Goal: Communication & Community: Share content

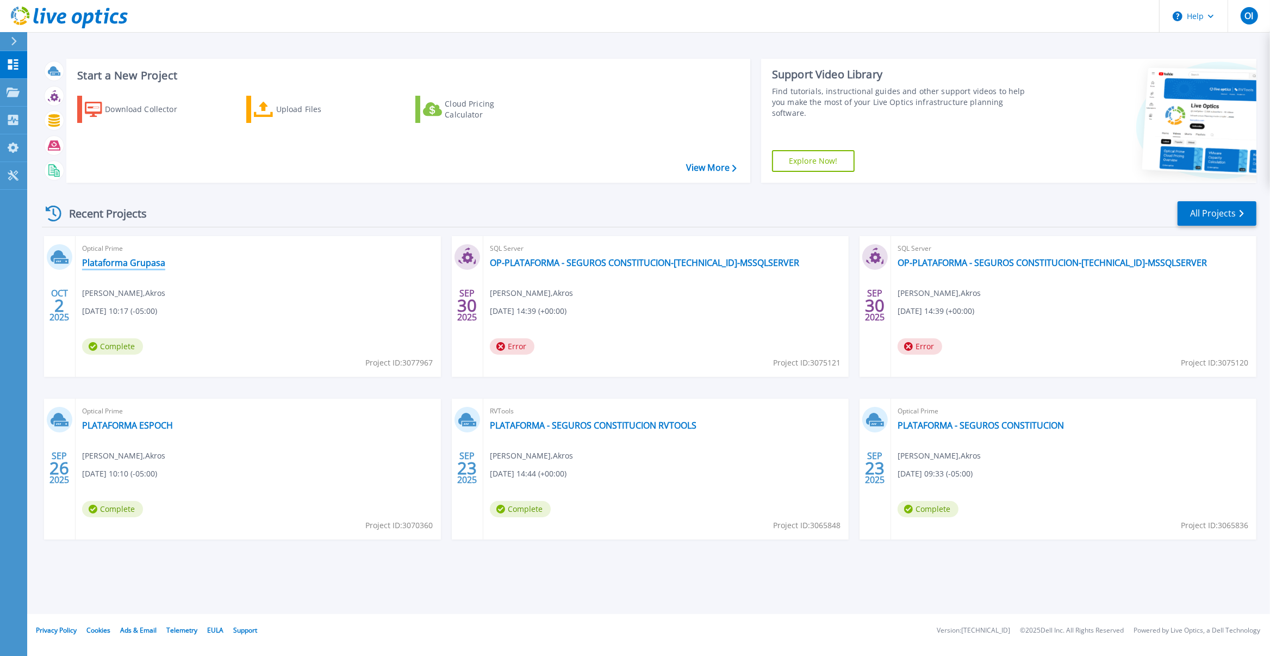
click at [139, 264] on link "Plataforma Grupasa" at bounding box center [123, 262] width 83 height 11
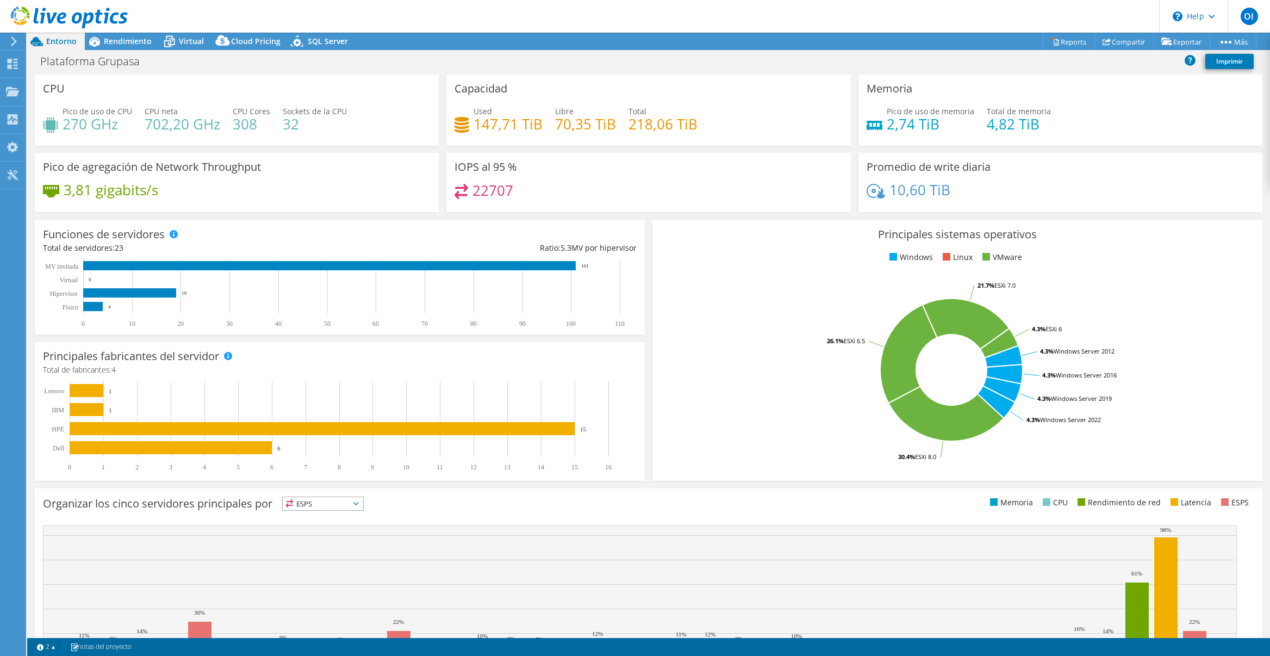
select select "USD"
click at [124, 48] on div "Rendimiento" at bounding box center [122, 41] width 75 height 17
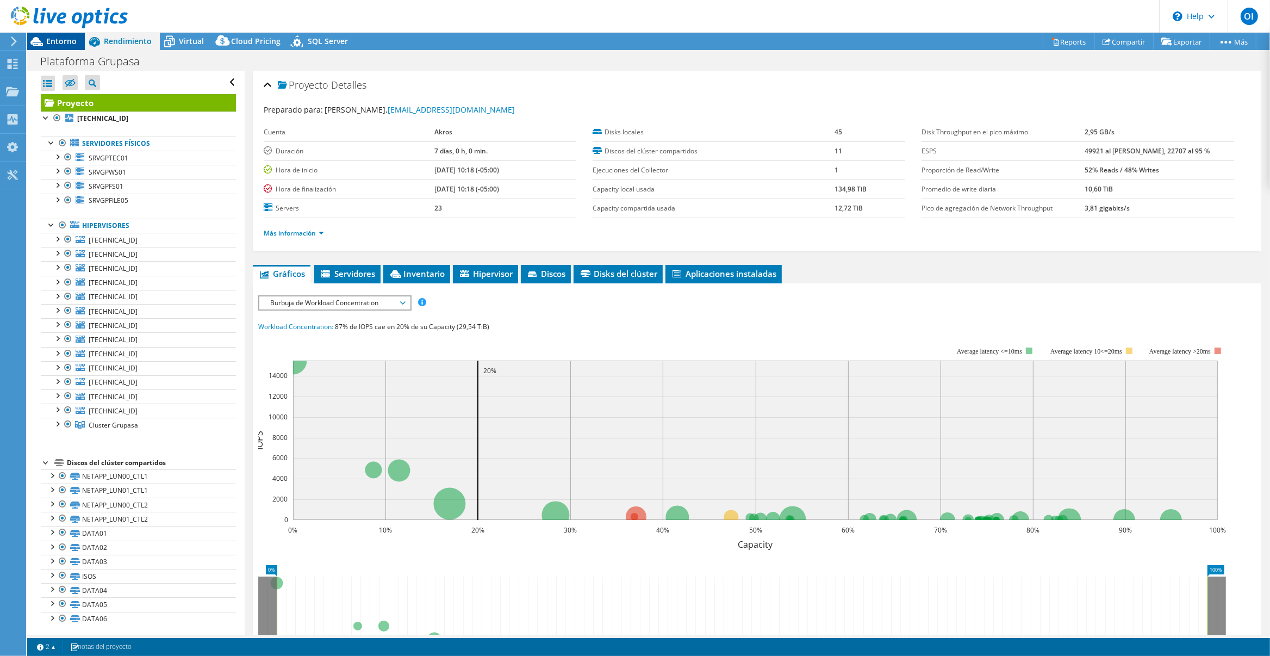
click at [64, 43] on span "Entorno" at bounding box center [61, 41] width 30 height 10
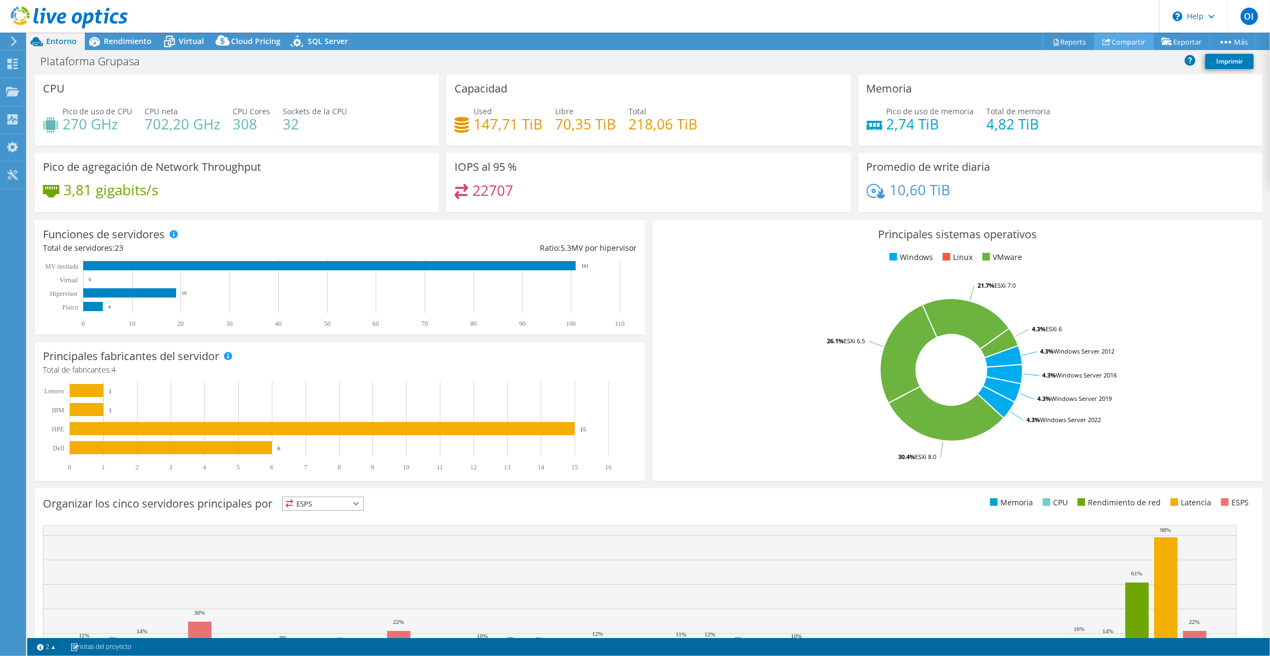
click at [1112, 41] on link "Compartir" at bounding box center [1123, 41] width 59 height 17
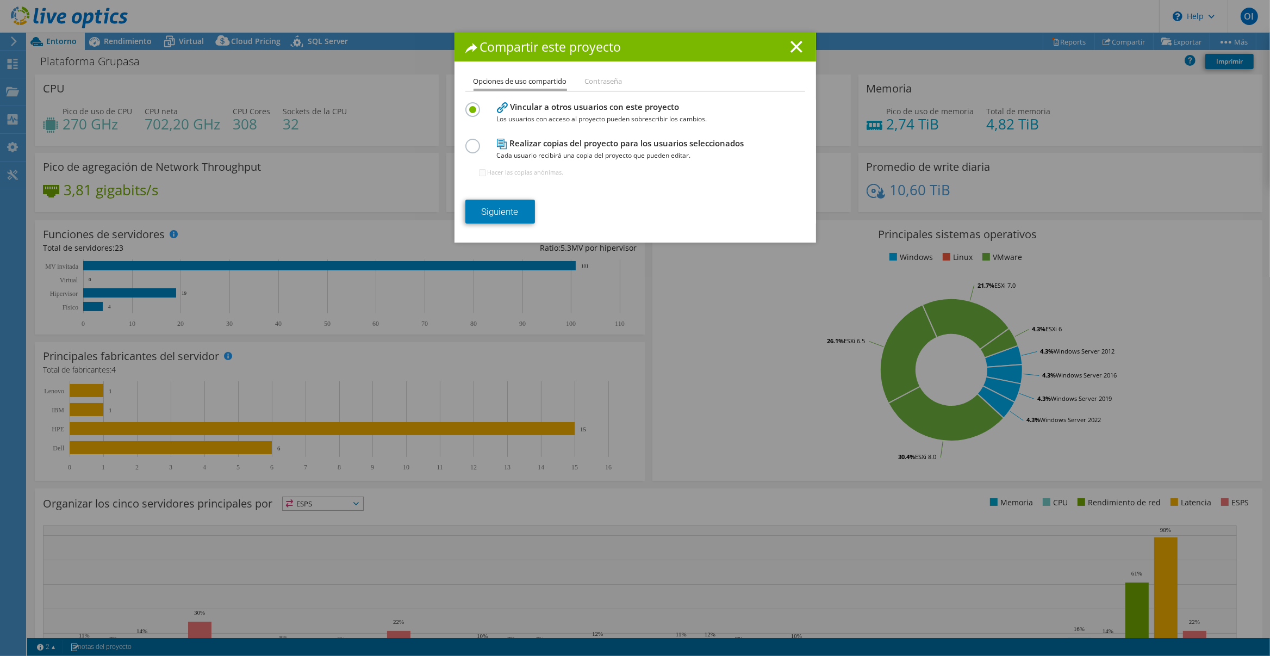
click at [579, 151] on span "Cada usuario recibirá una copia del proyecto que pueden editar." at bounding box center [633, 156] width 272 height 12
click at [541, 148] on h4 "Realizar copias del proyecto para los usuarios seleccionados Cada usuario recib…" at bounding box center [633, 149] width 272 height 24
click at [466, 141] on label at bounding box center [474, 140] width 19 height 3
click at [0, 0] on input "radio" at bounding box center [0, 0] width 0 height 0
click at [500, 211] on link "Siguiente" at bounding box center [500, 212] width 70 height 24
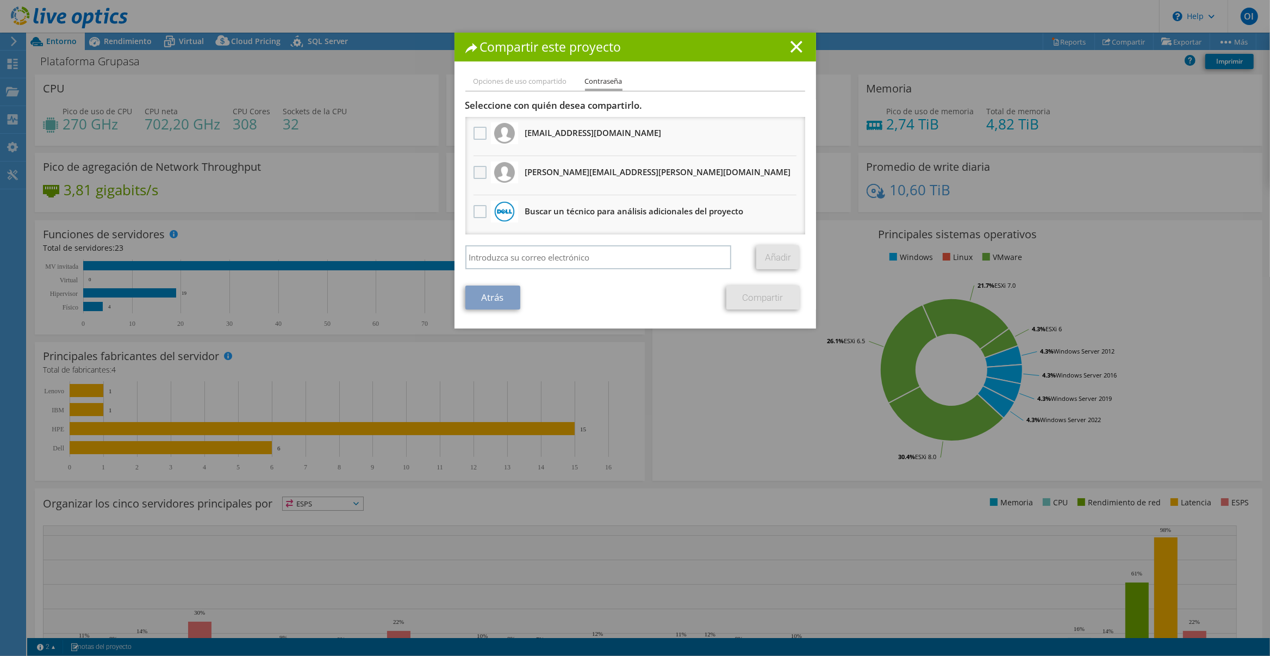
click at [478, 173] on label at bounding box center [482, 172] width 16 height 13
click at [0, 0] on input "checkbox" at bounding box center [0, 0] width 0 height 0
click at [748, 293] on link "Compartir" at bounding box center [762, 297] width 73 height 24
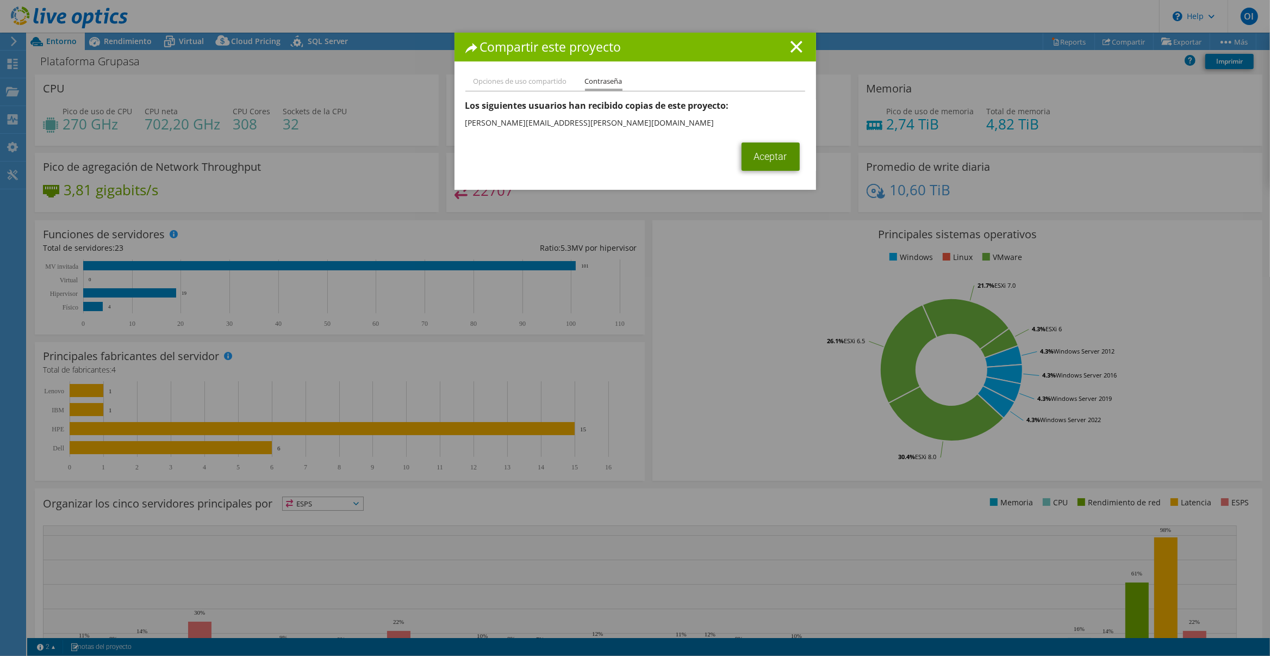
click at [759, 154] on link "Aceptar" at bounding box center [771, 156] width 58 height 28
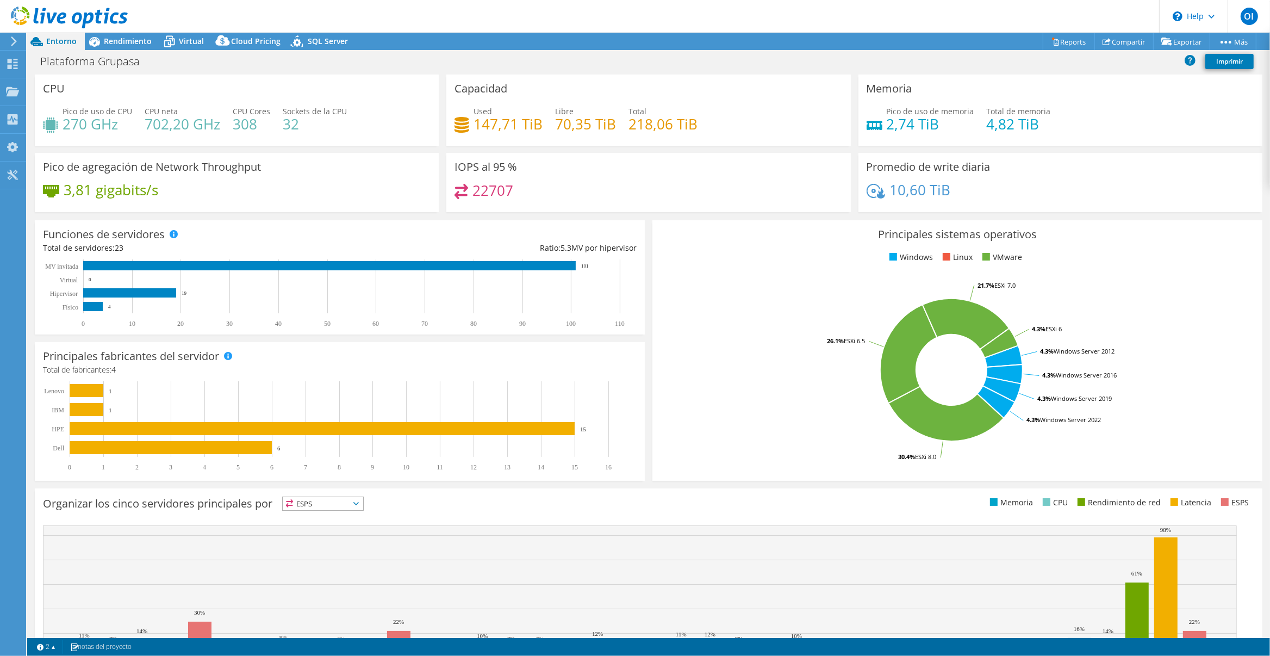
click at [67, 21] on icon at bounding box center [69, 18] width 117 height 22
